Goal: Download file/media

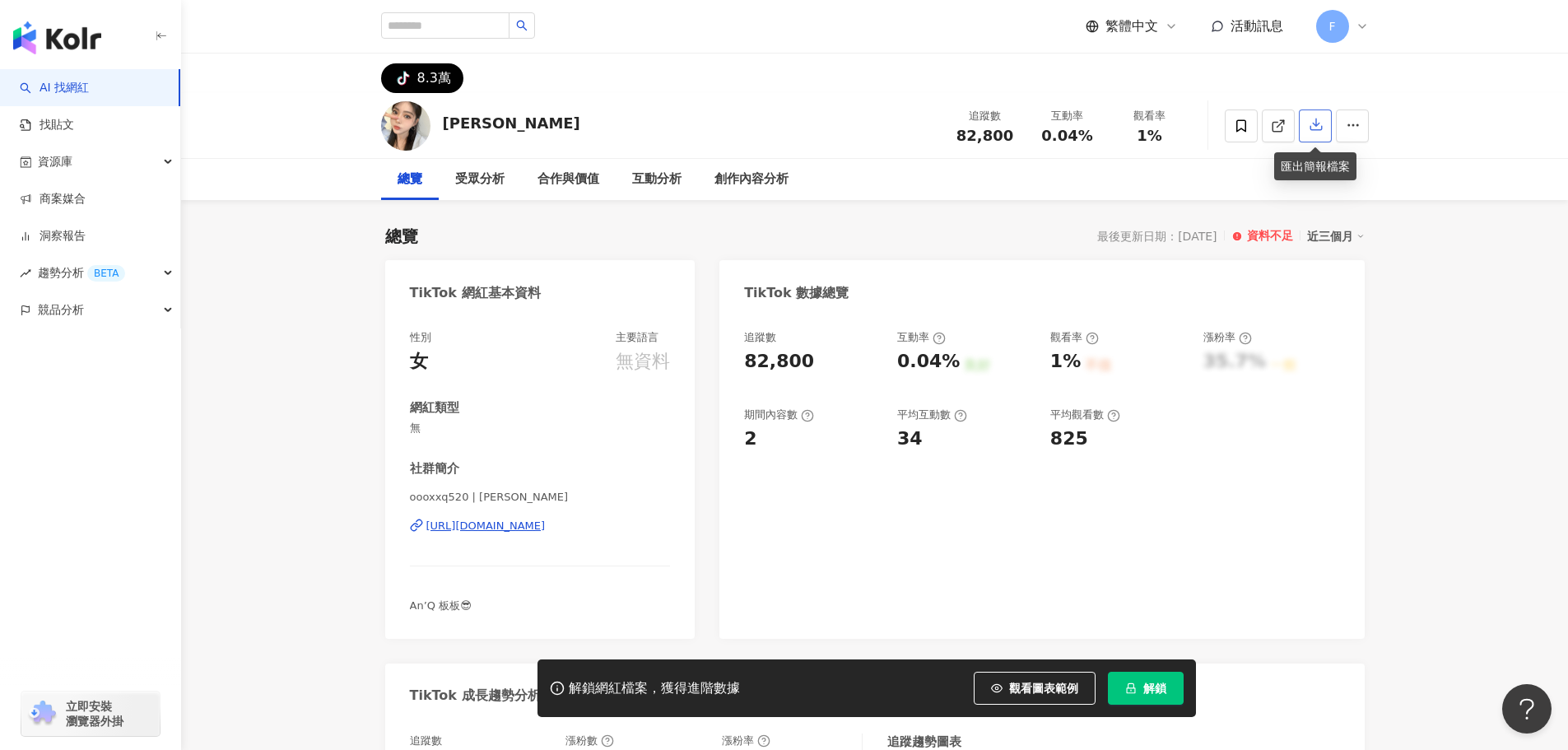
click at [1314, 129] on icon "button" at bounding box center [1316, 125] width 15 height 15
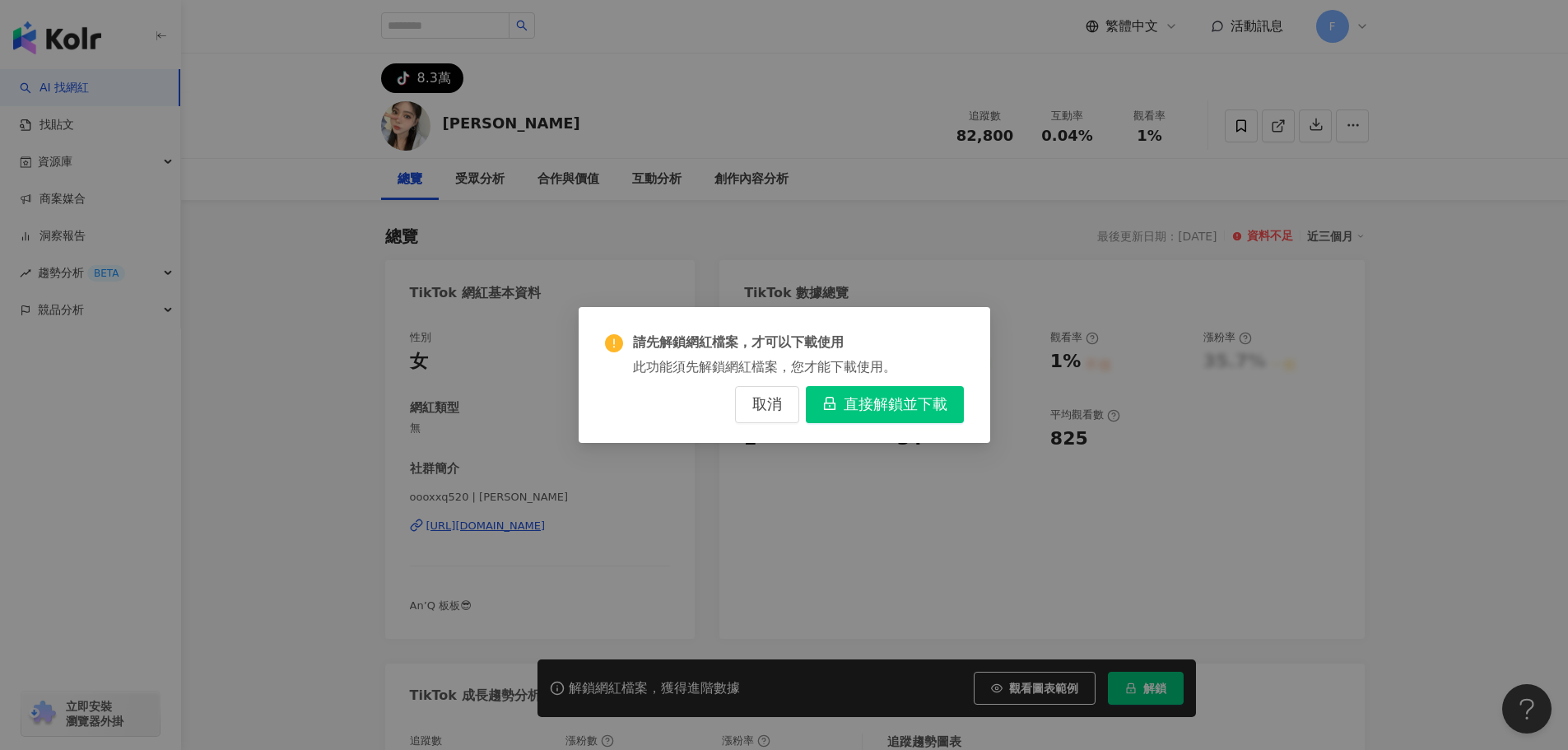
click at [864, 408] on span "直接解鎖並下載" at bounding box center [896, 405] width 104 height 18
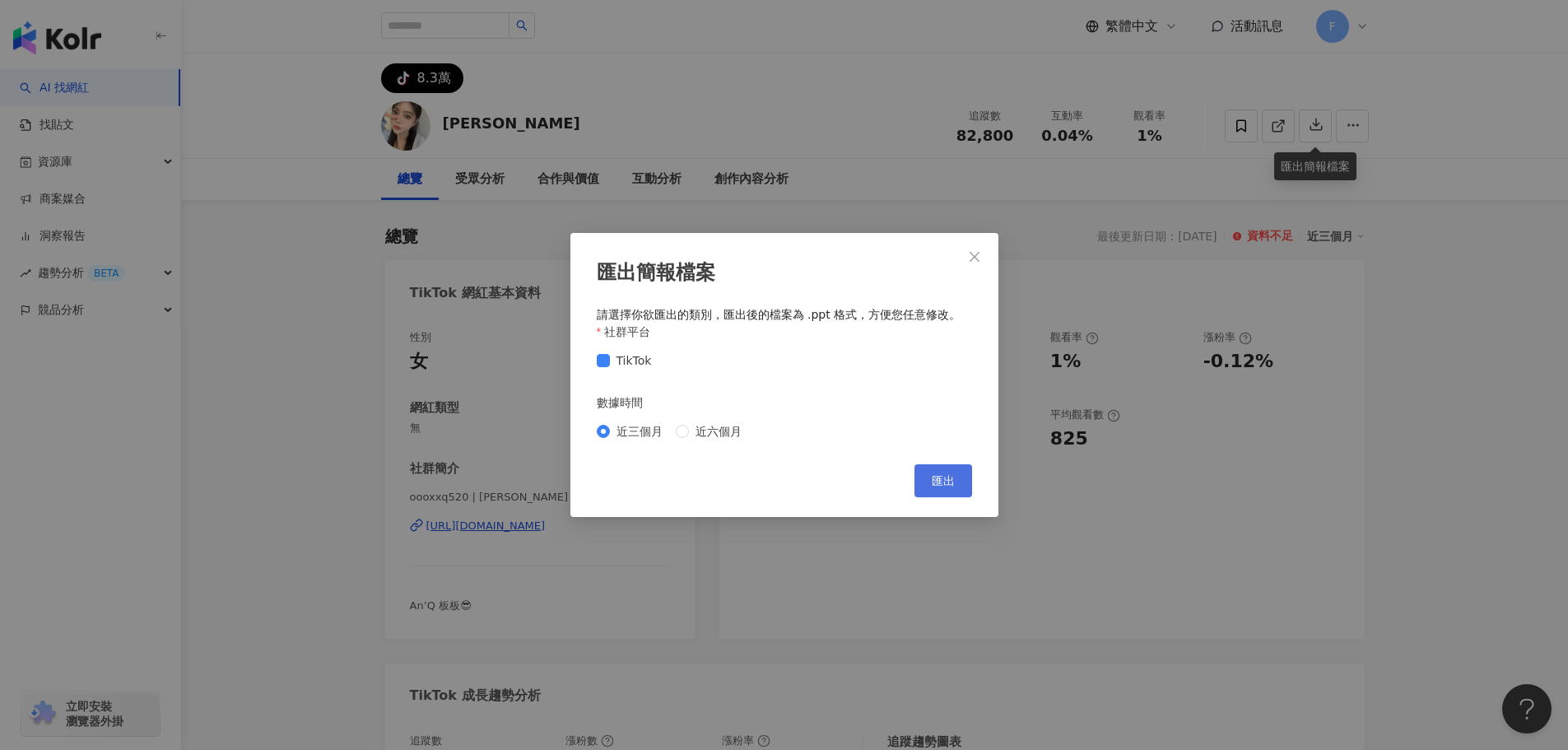
click at [928, 485] on button "匯出" at bounding box center [943, 480] width 58 height 33
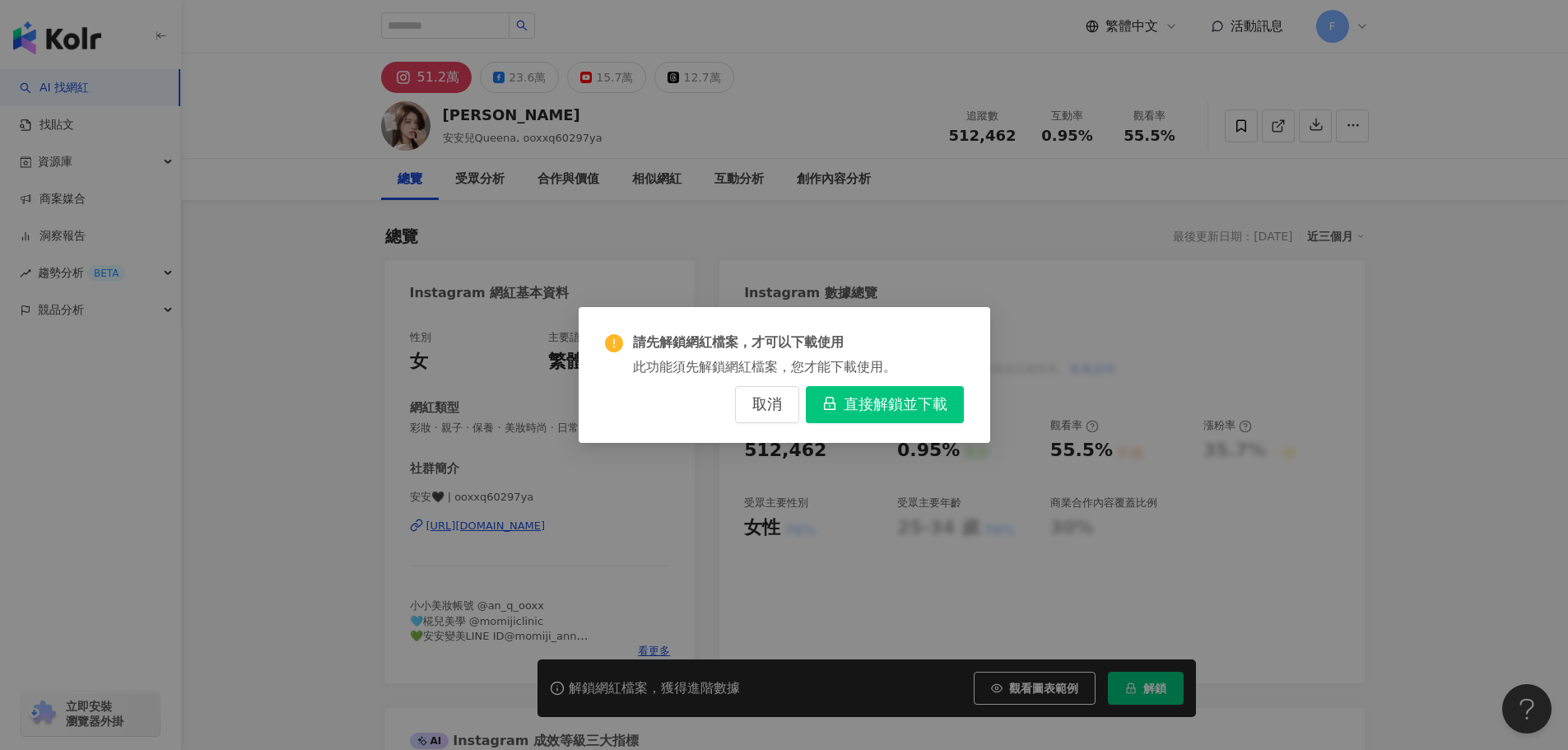
click at [897, 409] on span "直接解鎖並下載" at bounding box center [896, 405] width 104 height 18
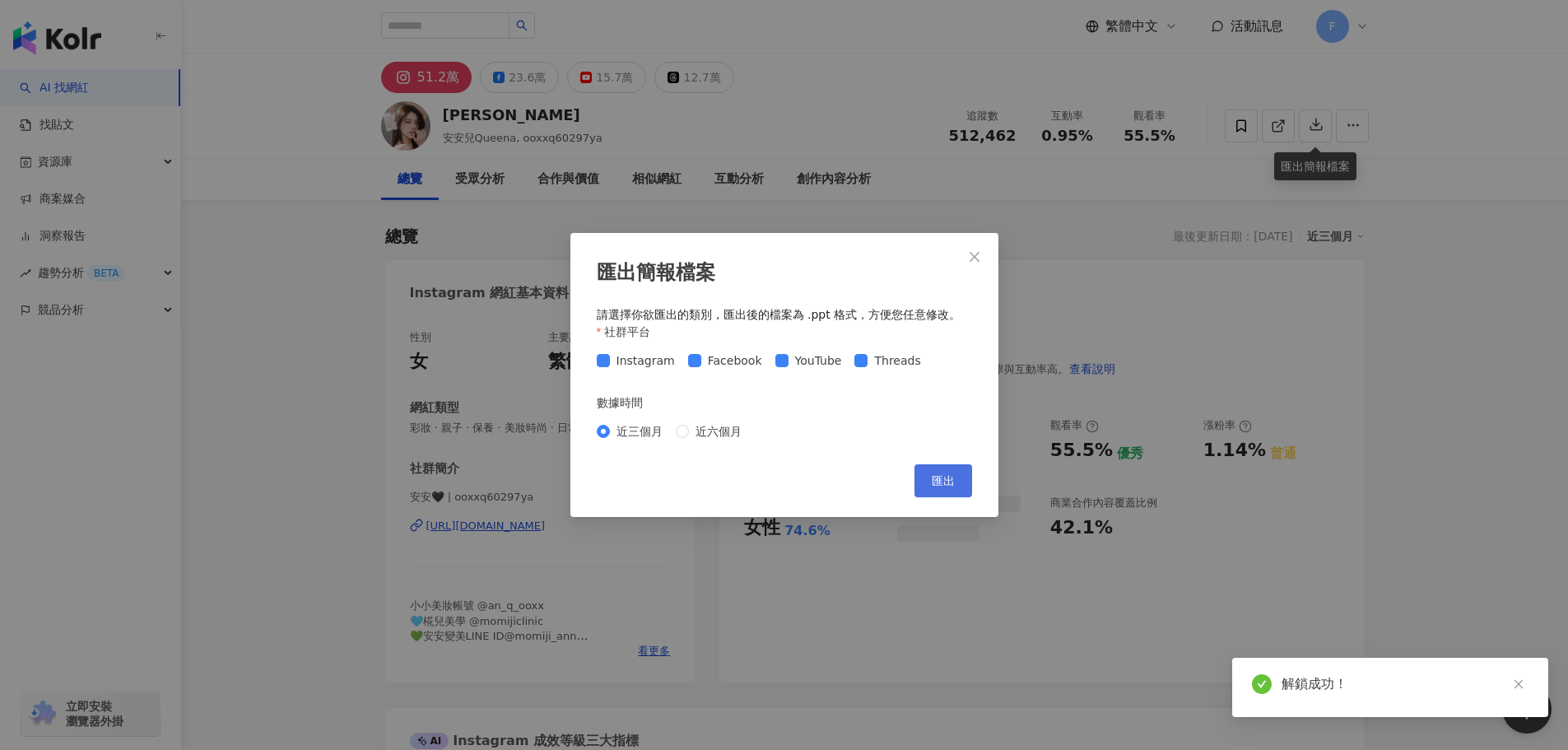
click at [936, 479] on span "匯出" at bounding box center [943, 480] width 23 height 13
